Goal: Find specific page/section: Find specific page/section

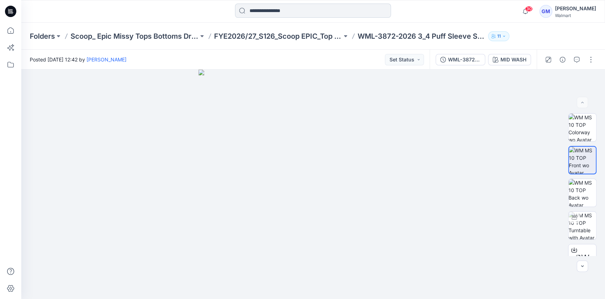
click at [272, 9] on input at bounding box center [313, 11] width 156 height 14
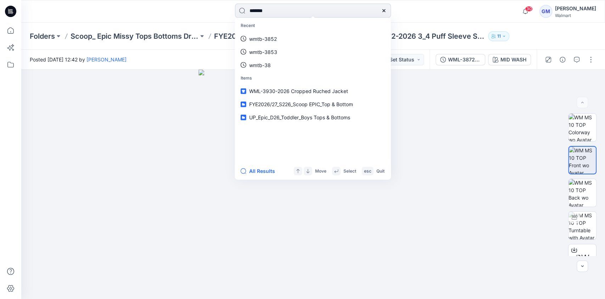
type input "********"
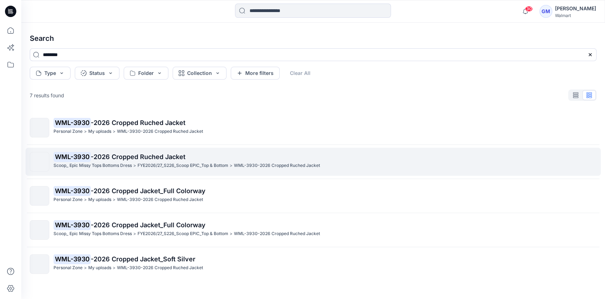
click at [218, 166] on p "FYE2026/27_S226_Scoop EPIC_Top & Bottom" at bounding box center [183, 165] width 91 height 7
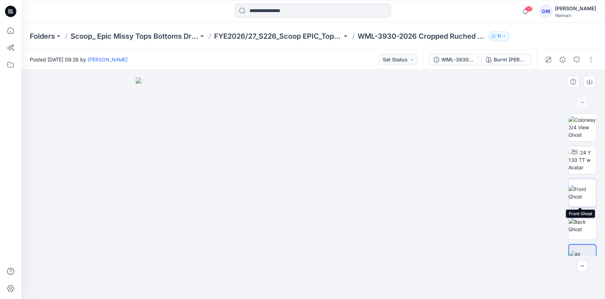
click at [580, 188] on img at bounding box center [583, 192] width 28 height 15
click at [580, 222] on img at bounding box center [583, 225] width 28 height 15
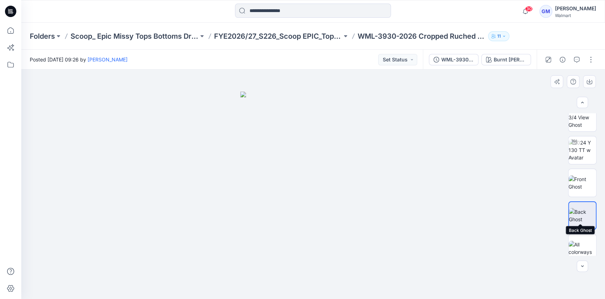
scroll to position [17, 0]
click at [581, 168] on img at bounding box center [583, 175] width 28 height 15
